Goal: Transaction & Acquisition: Purchase product/service

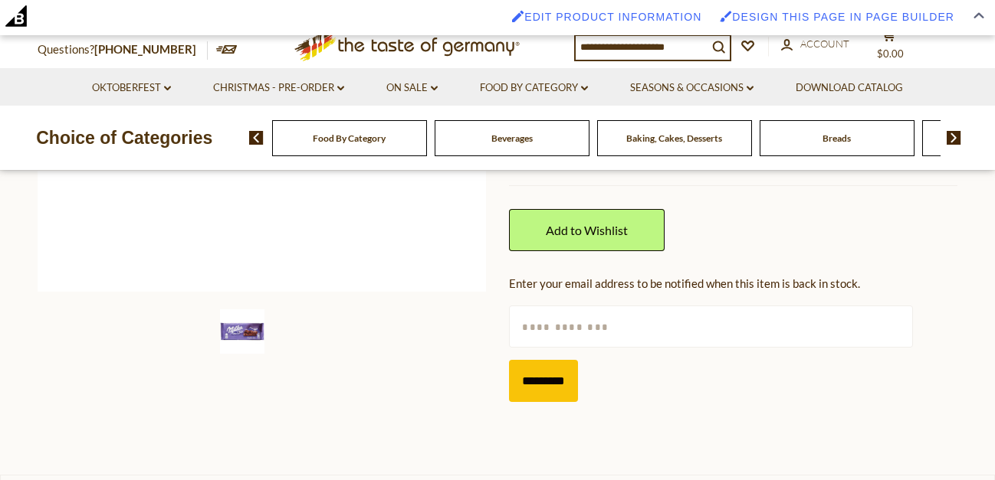
scroll to position [175, 0]
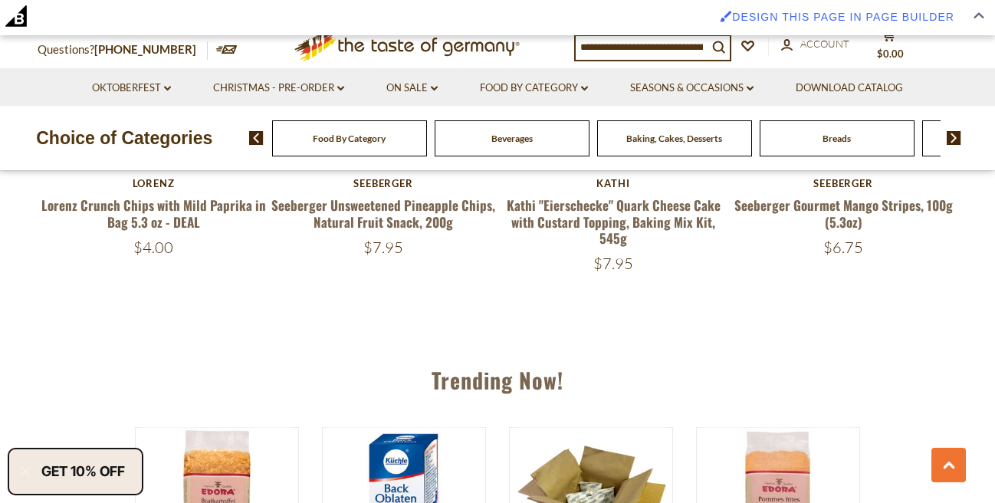
scroll to position [1223, 0]
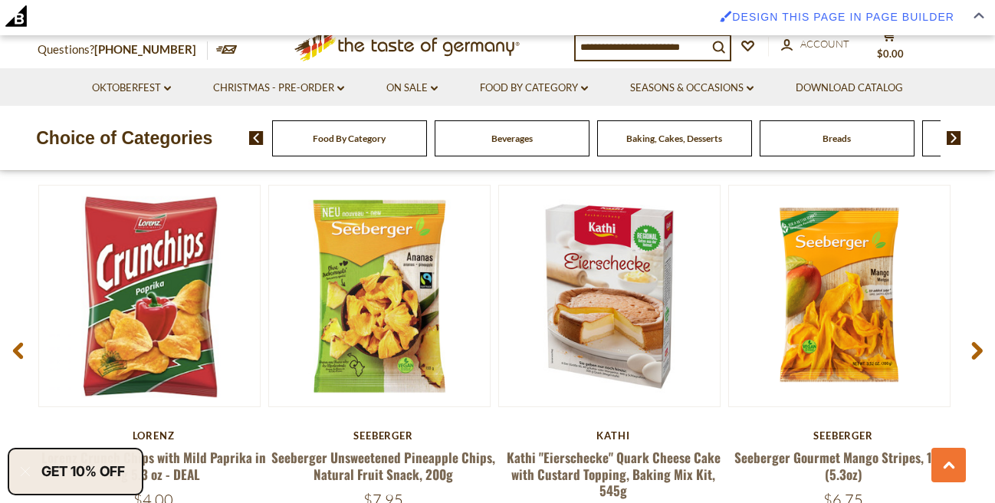
click at [979, 349] on use at bounding box center [977, 351] width 11 height 18
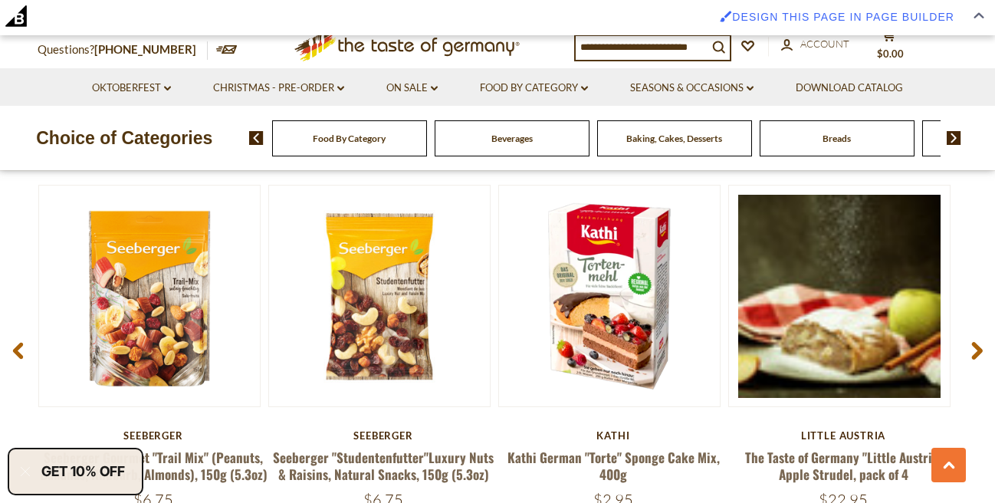
click at [979, 349] on use at bounding box center [977, 351] width 11 height 18
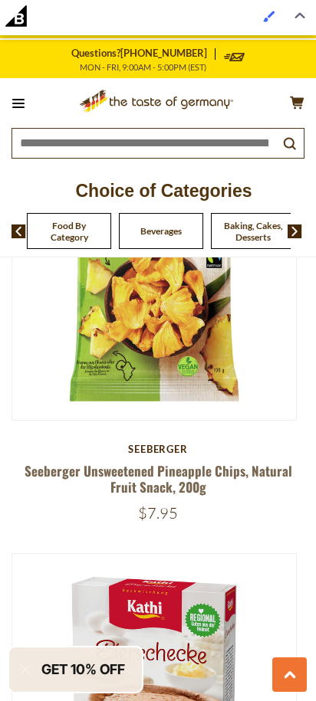
scroll to position [1682, 0]
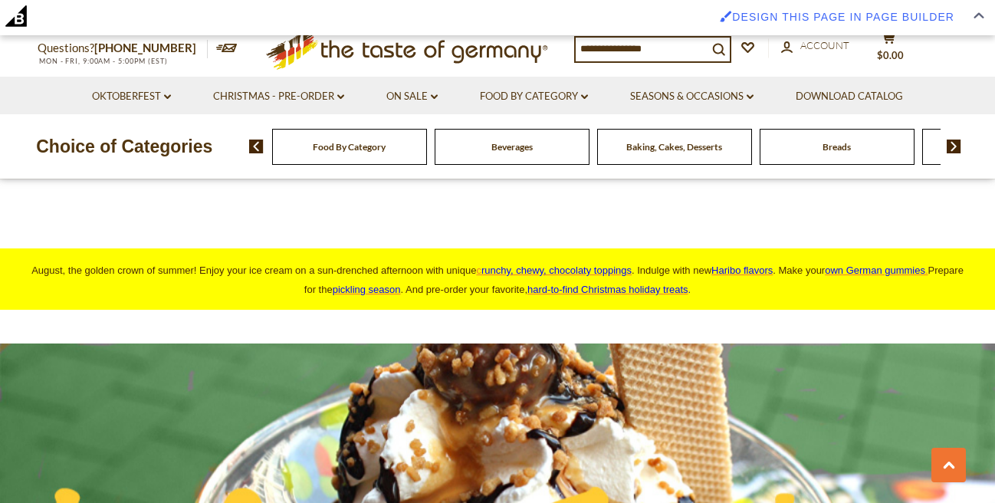
scroll to position [1822, 0]
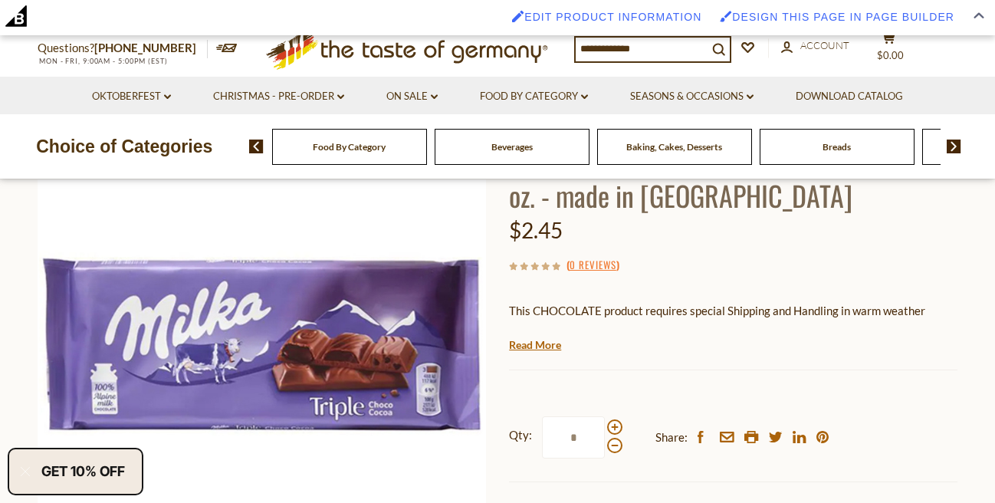
scroll to position [175, 0]
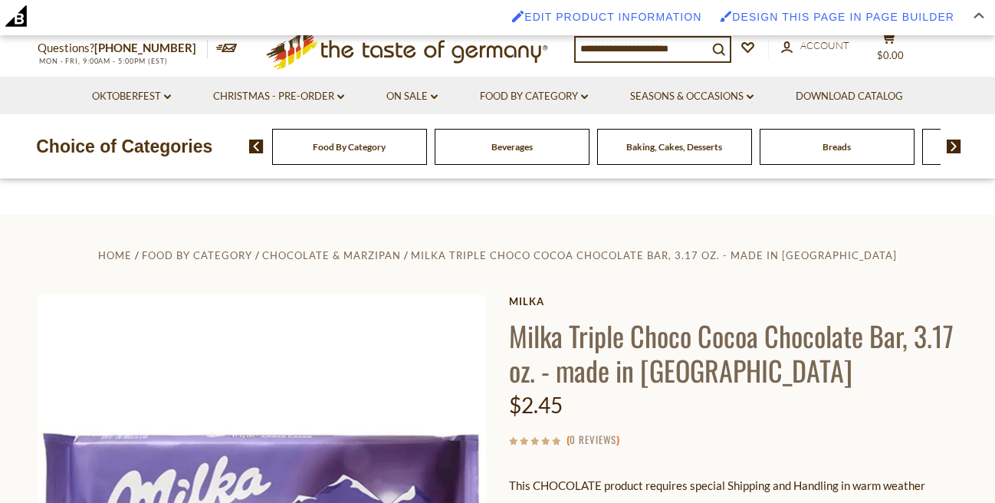
scroll to position [175, 0]
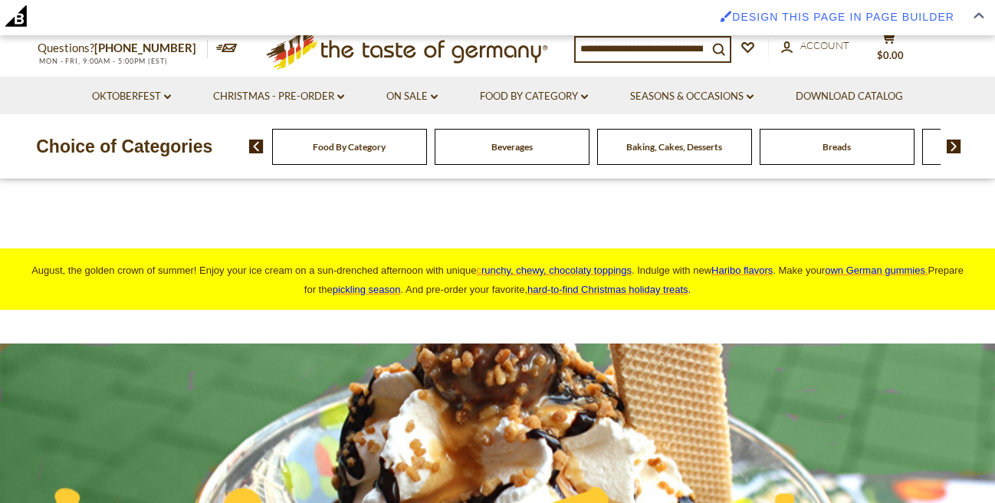
click at [648, 54] on input at bounding box center [641, 48] width 132 height 21
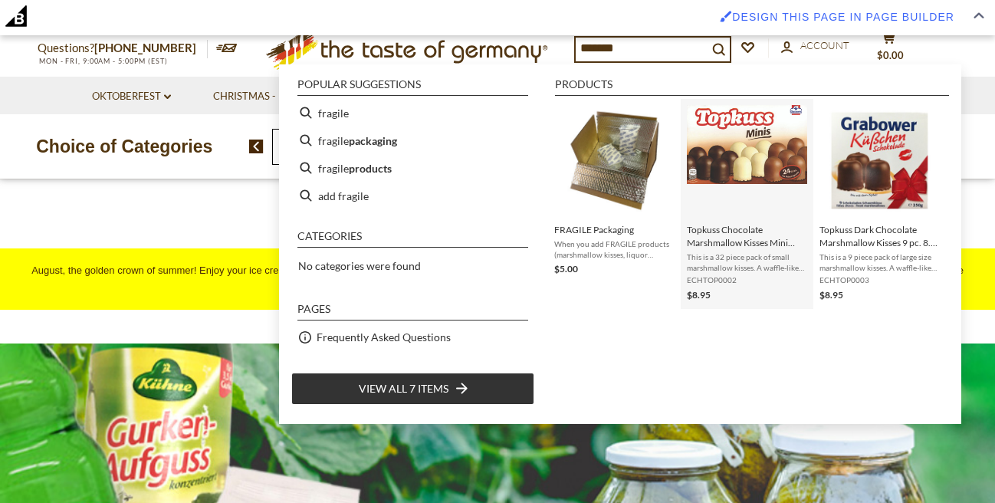
type input "*******"
click at [718, 143] on img "Topkuss Chocolate Marshmallow Kisses Mini Assortment 32 pc. 9.4 oz" at bounding box center [747, 144] width 120 height 78
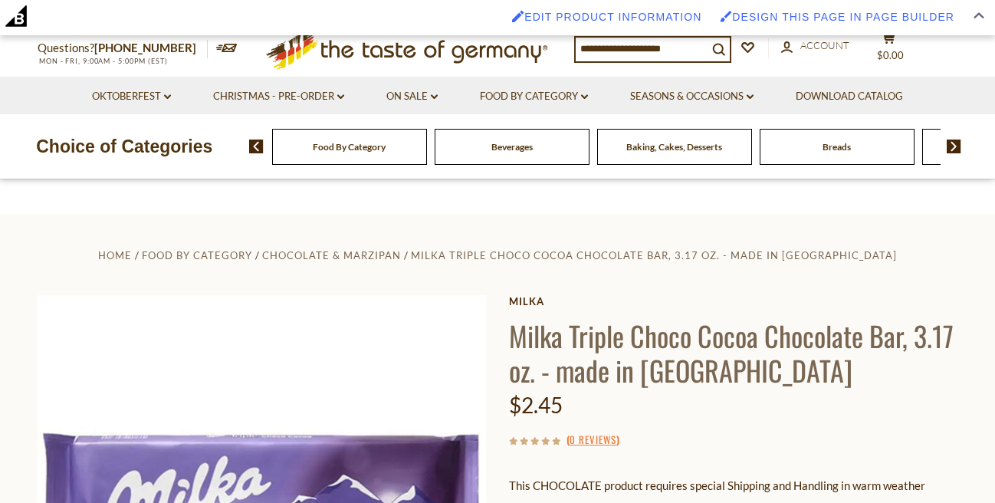
scroll to position [349, 0]
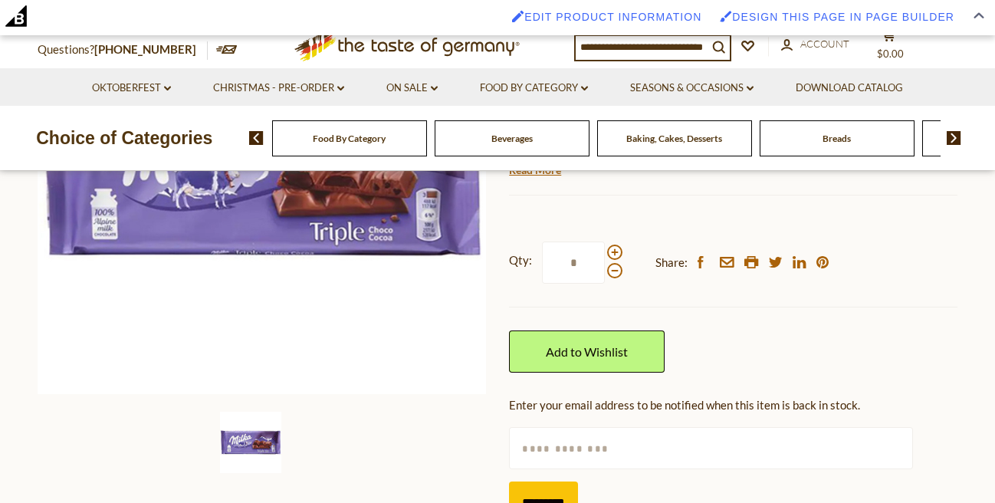
click at [449, 57] on icon ".st0{fill:#EDD300;} .st1{fill:#D33E21;}" at bounding box center [407, 45] width 287 height 48
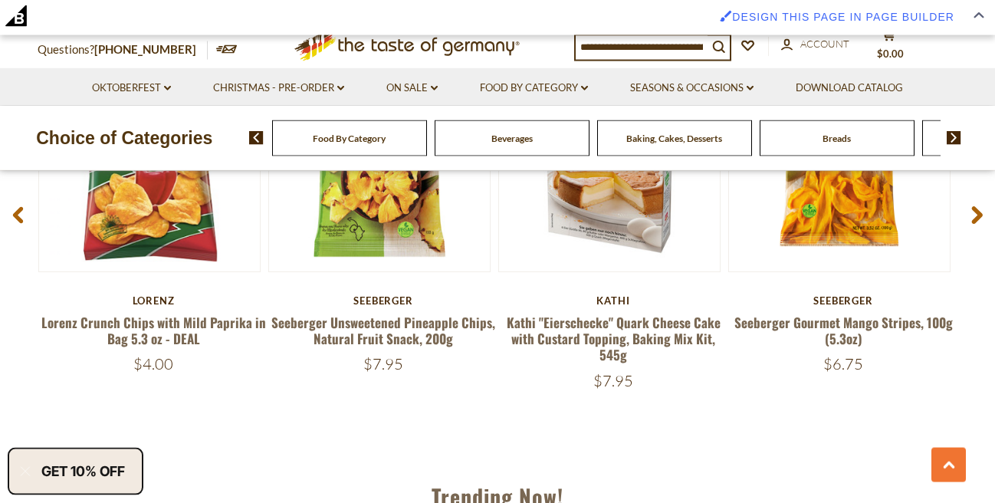
scroll to position [1403, 0]
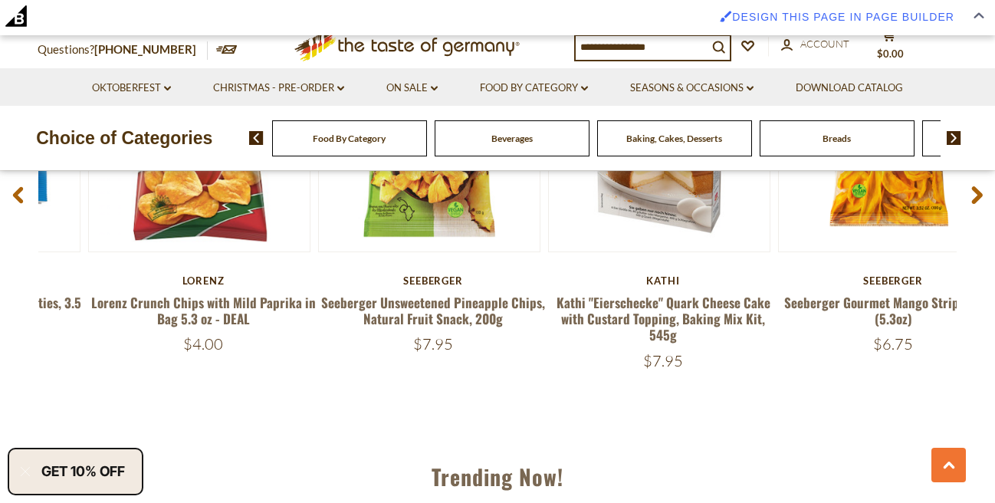
drag, startPoint x: 41, startPoint y: 301, endPoint x: 267, endPoint y: 287, distance: 226.5
click at [267, 287] on div "Lorenz Lorenz Crunch Chips with Mild Paprika in Bag 5.3 oz - DEAL $4.00" at bounding box center [203, 314] width 230 height 80
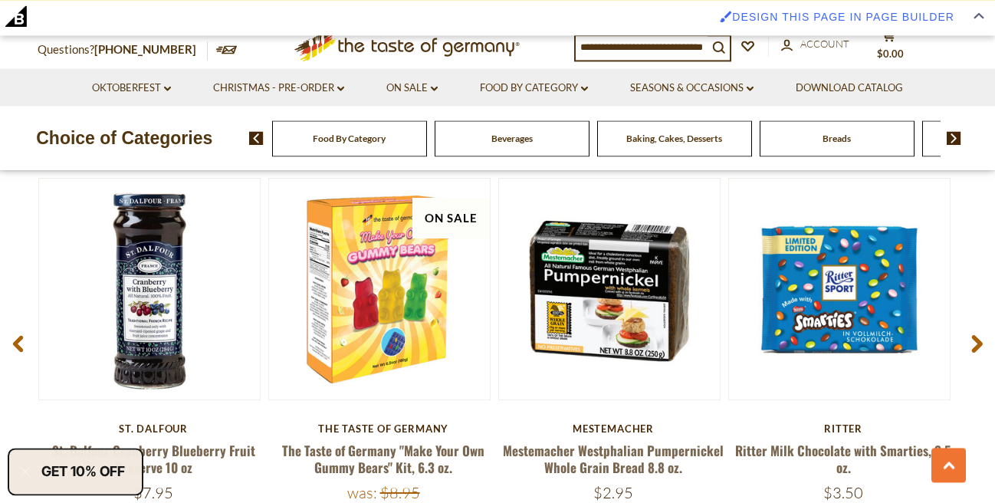
scroll to position [1141, 0]
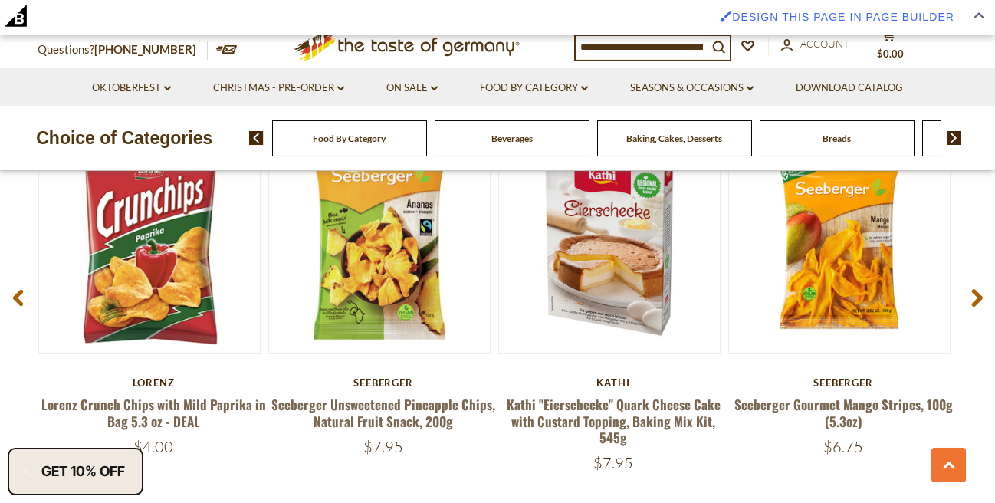
scroll to position [1310, 0]
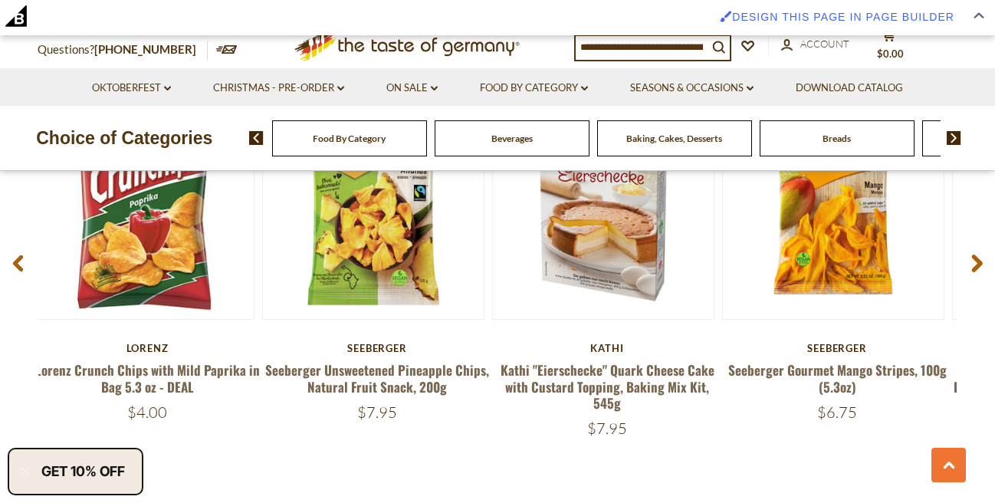
click at [212, 384] on h5 "Lorenz Crunch Chips with Mild Paprika in Bag 5.3 oz - DEAL" at bounding box center [147, 378] width 230 height 33
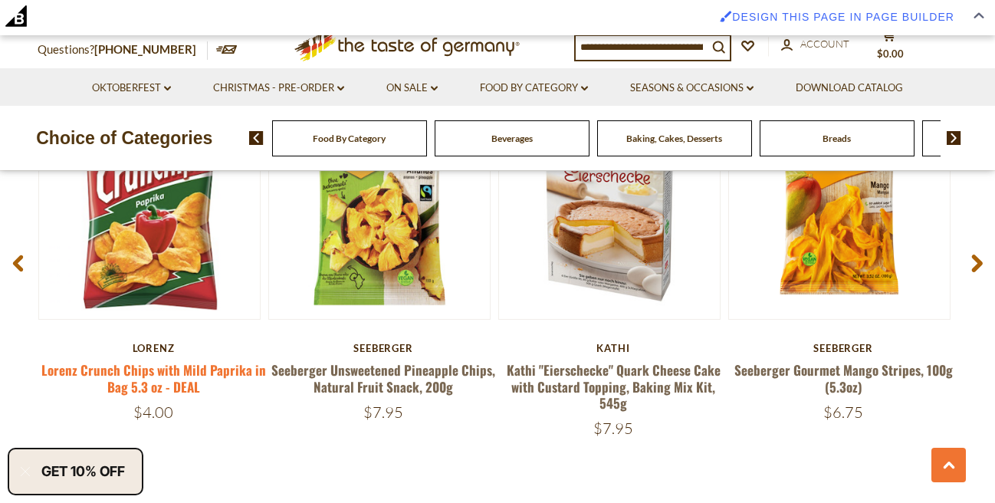
click at [139, 372] on link "Lorenz Crunch Chips with Mild Paprika in Bag 5.3 oz - DEAL" at bounding box center [153, 377] width 225 height 35
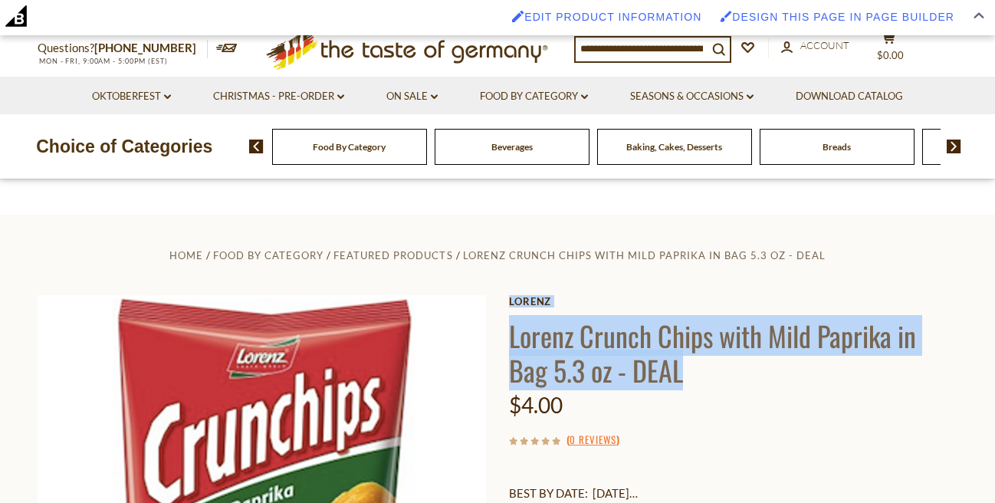
click at [691, 374] on h1 "Lorenz Crunch Chips with Mild Paprika in Bag 5.3 oz - DEAL" at bounding box center [733, 352] width 448 height 69
drag, startPoint x: 691, startPoint y: 374, endPoint x: 511, endPoint y: 336, distance: 184.1
click at [511, 336] on h1 "Lorenz Crunch Chips with Mild Paprika in Bag 5.3 oz - DEAL" at bounding box center [733, 352] width 448 height 69
copy h1 "Lorenz Crunch Chips with Mild Paprika in Bag 5.3 oz - DEAL"
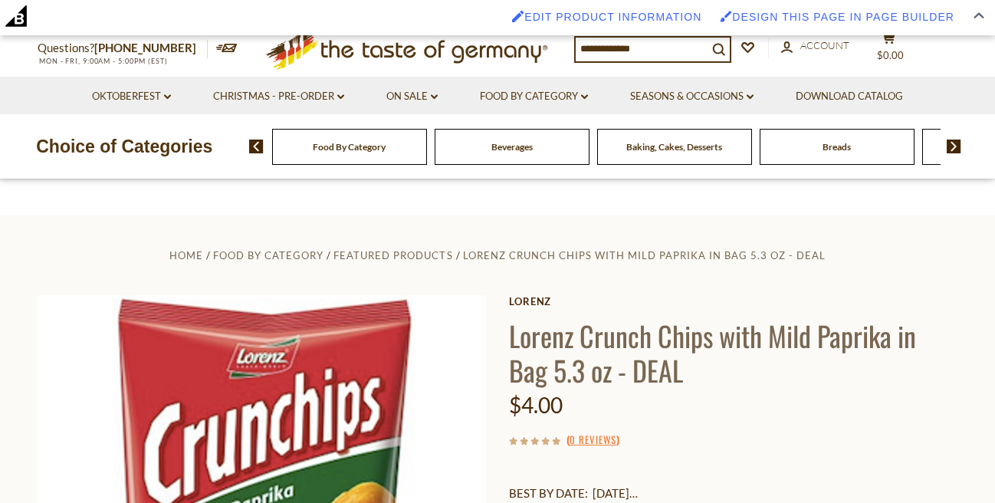
click at [479, 59] on icon ".st0{fill:#EDD300;} .st1{fill:#D33E21;}" at bounding box center [407, 49] width 287 height 56
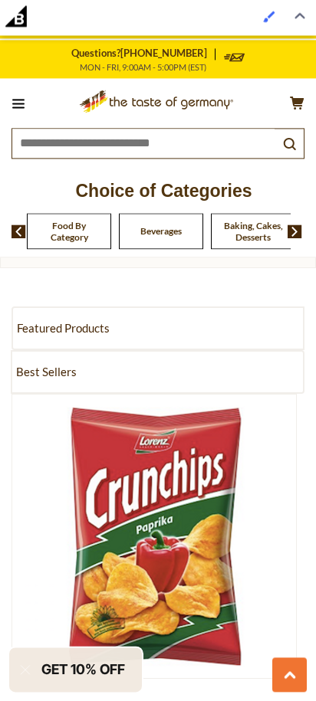
scroll to position [1056, 0]
